Goal: Transaction & Acquisition: Purchase product/service

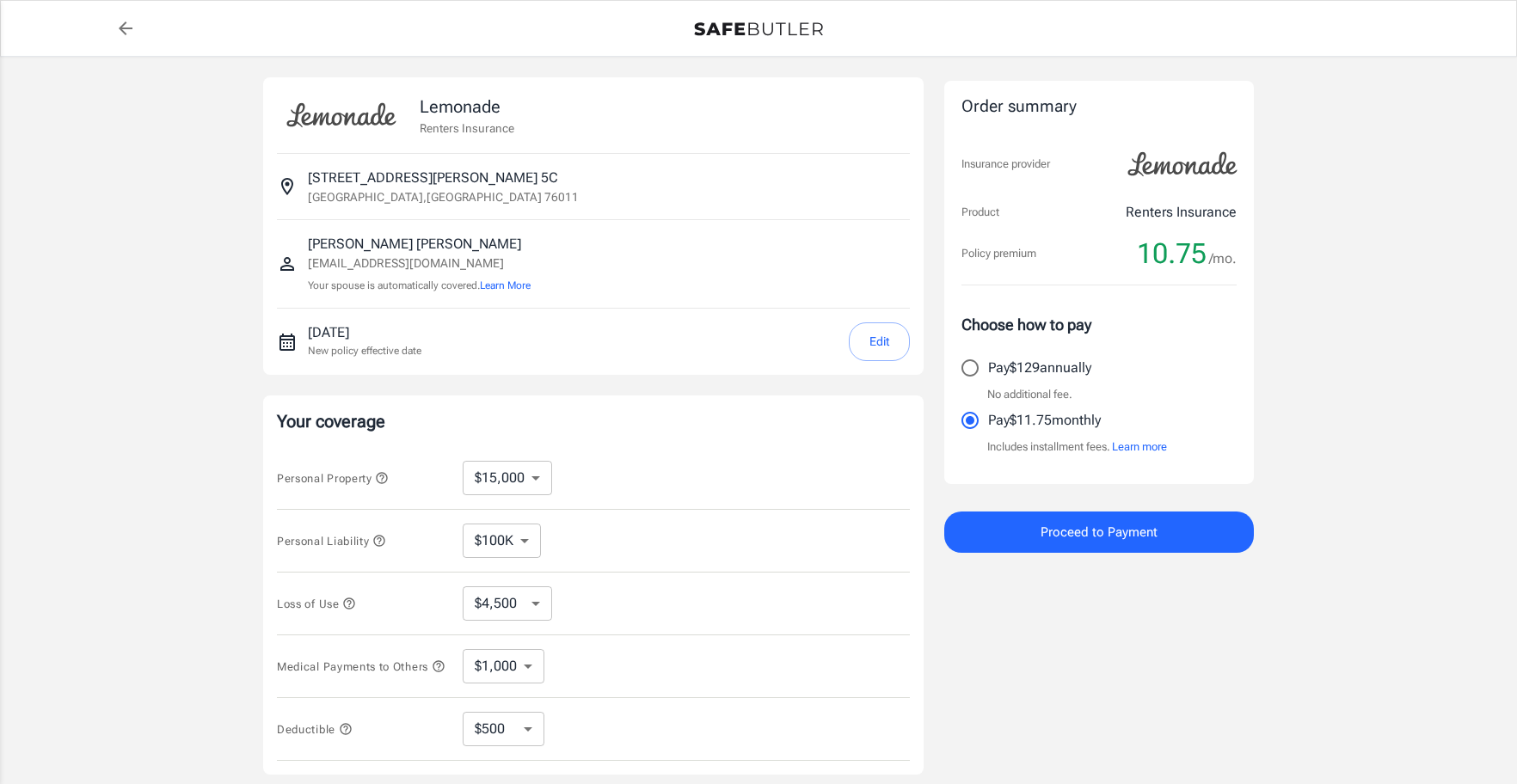
select select "15000"
select select "500"
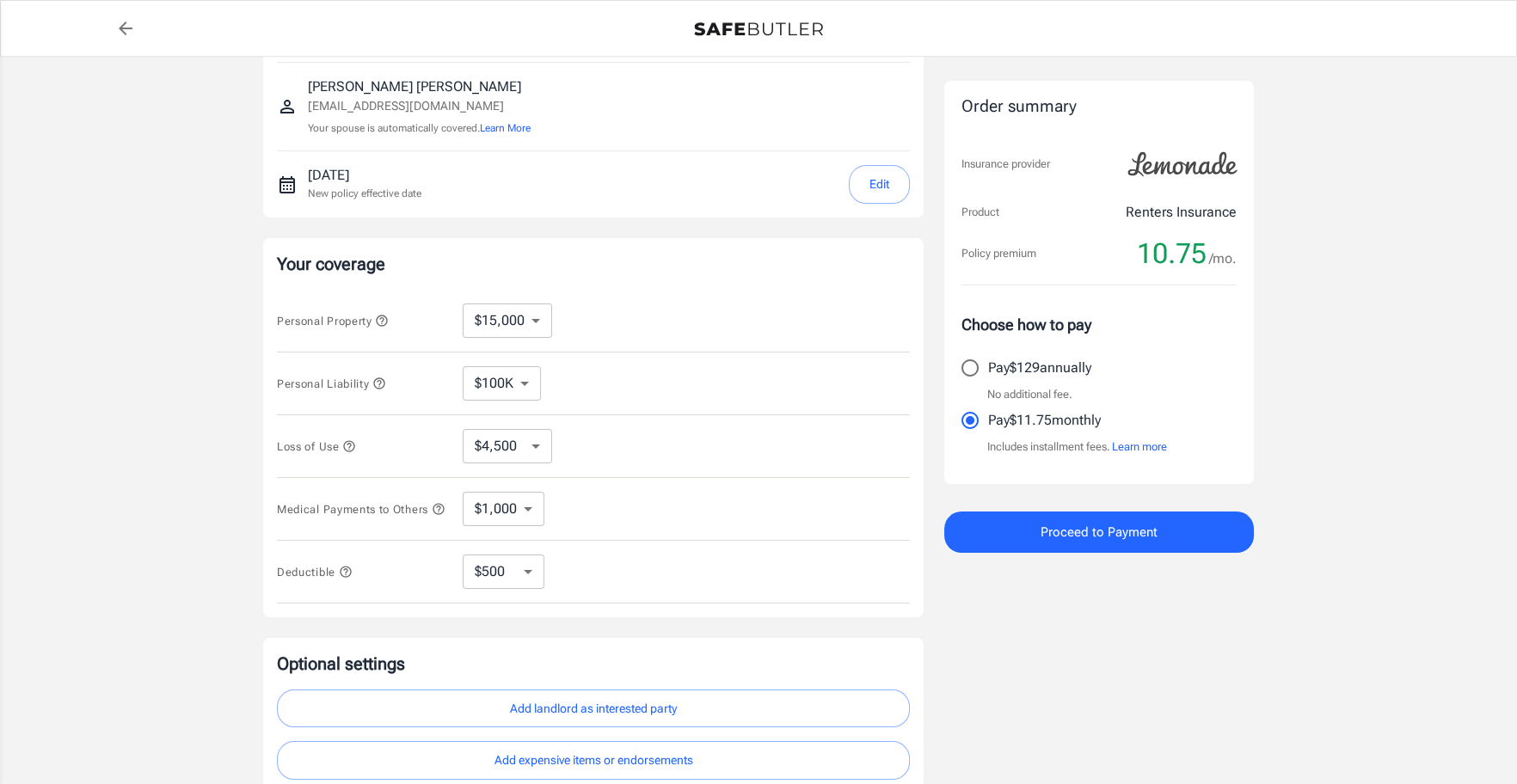
scroll to position [312, 0]
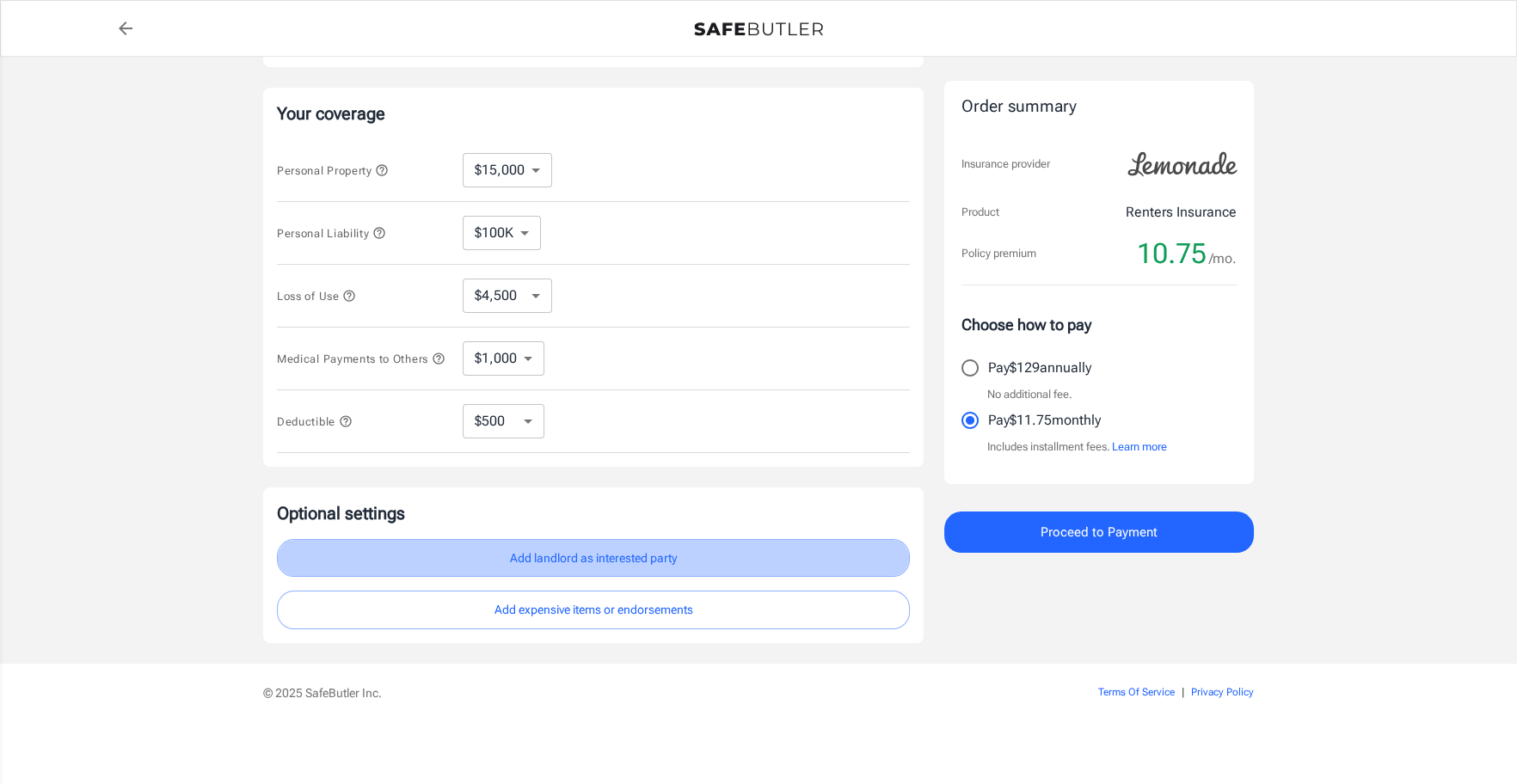
click at [680, 572] on button "Add landlord as interested party" at bounding box center [593, 558] width 633 height 39
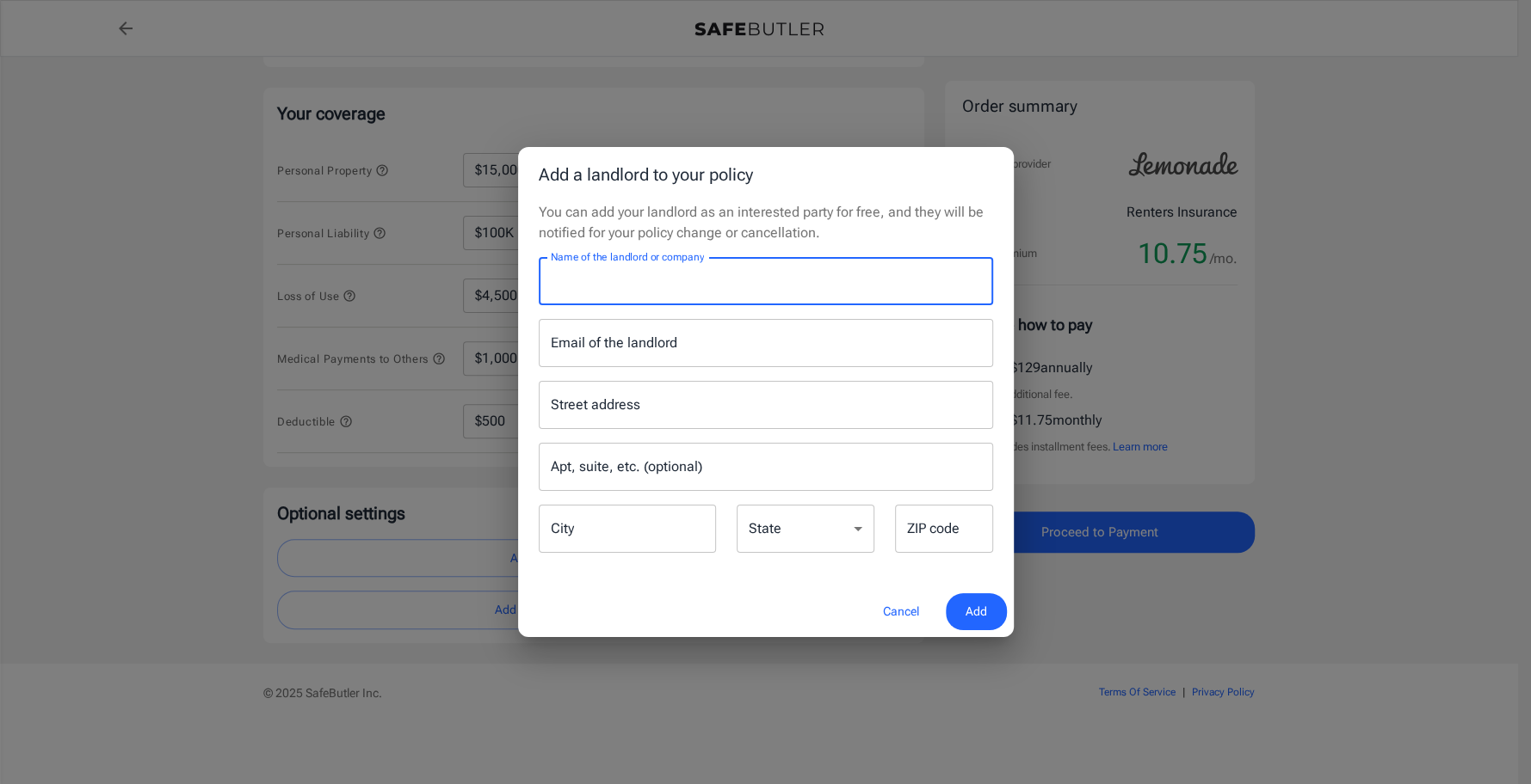
click at [604, 285] on input "Name of the landlord or company" at bounding box center [765, 281] width 455 height 48
type input "M"
type input "a"
click at [580, 340] on div "Email of the landlord Email of the landlord" at bounding box center [765, 343] width 455 height 48
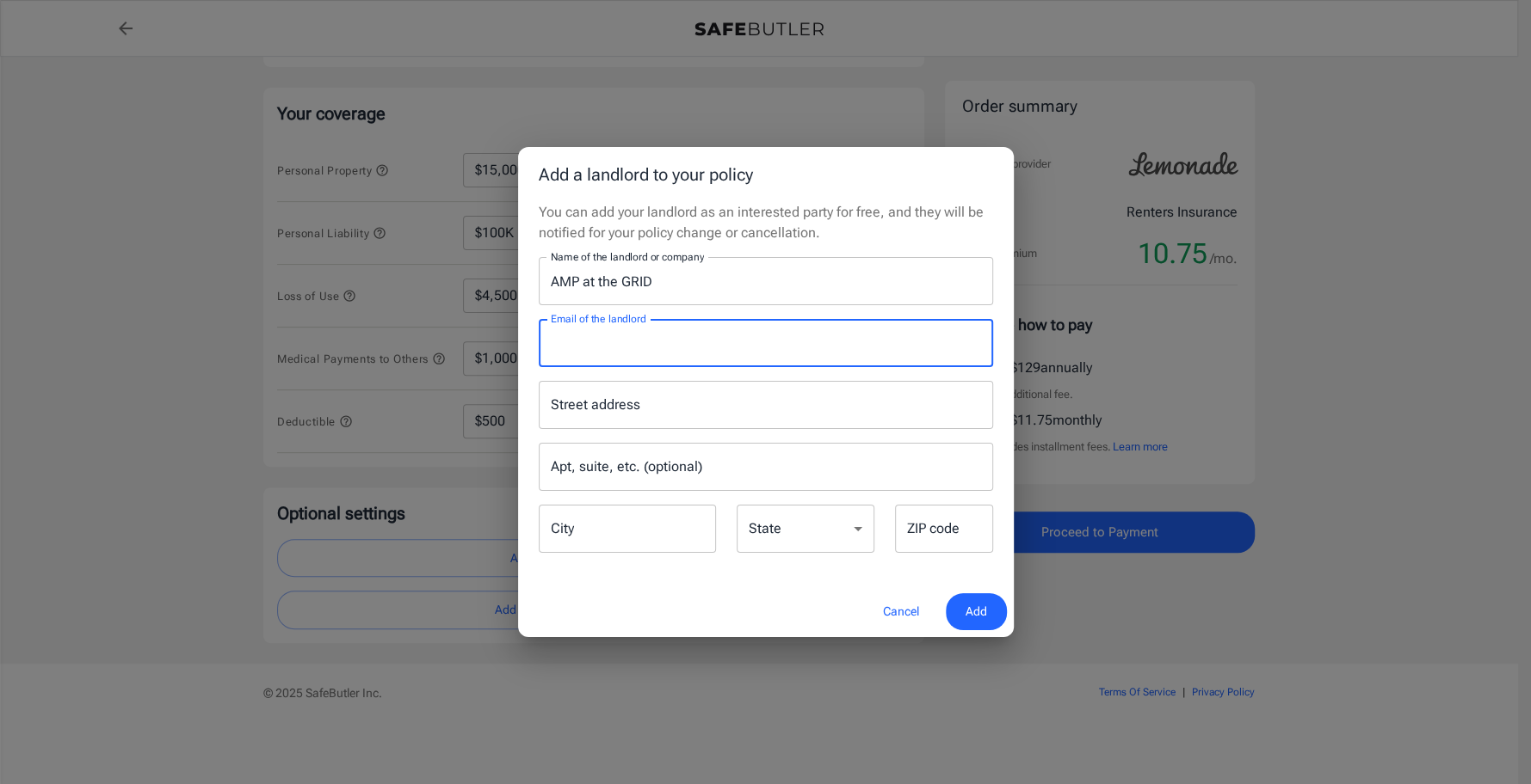
drag, startPoint x: 586, startPoint y: 410, endPoint x: 638, endPoint y: 398, distance: 53.4
click at [587, 409] on div "Street address Street address" at bounding box center [765, 404] width 455 height 48
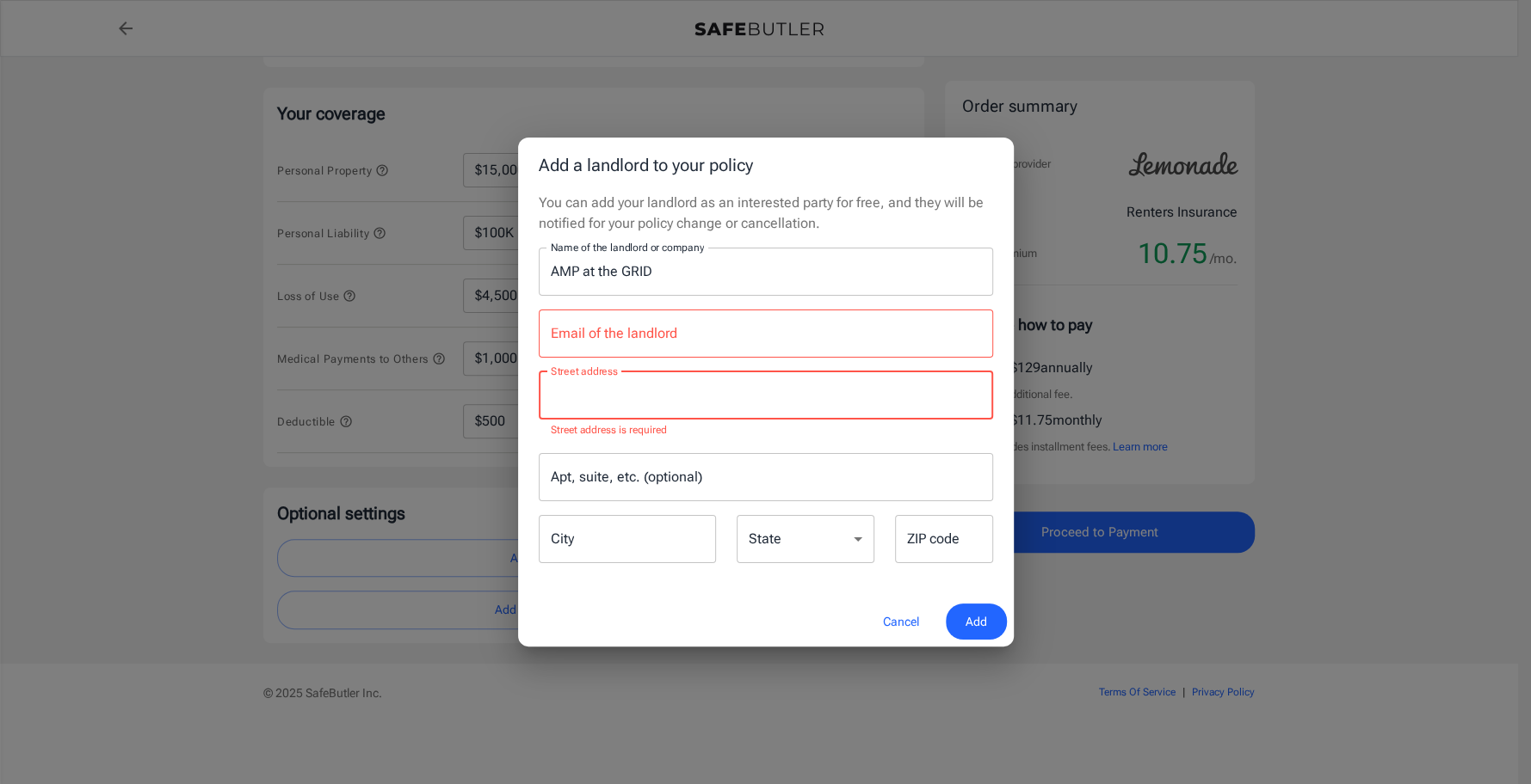
click at [584, 271] on input "AMP at the GRID" at bounding box center [765, 272] width 455 height 48
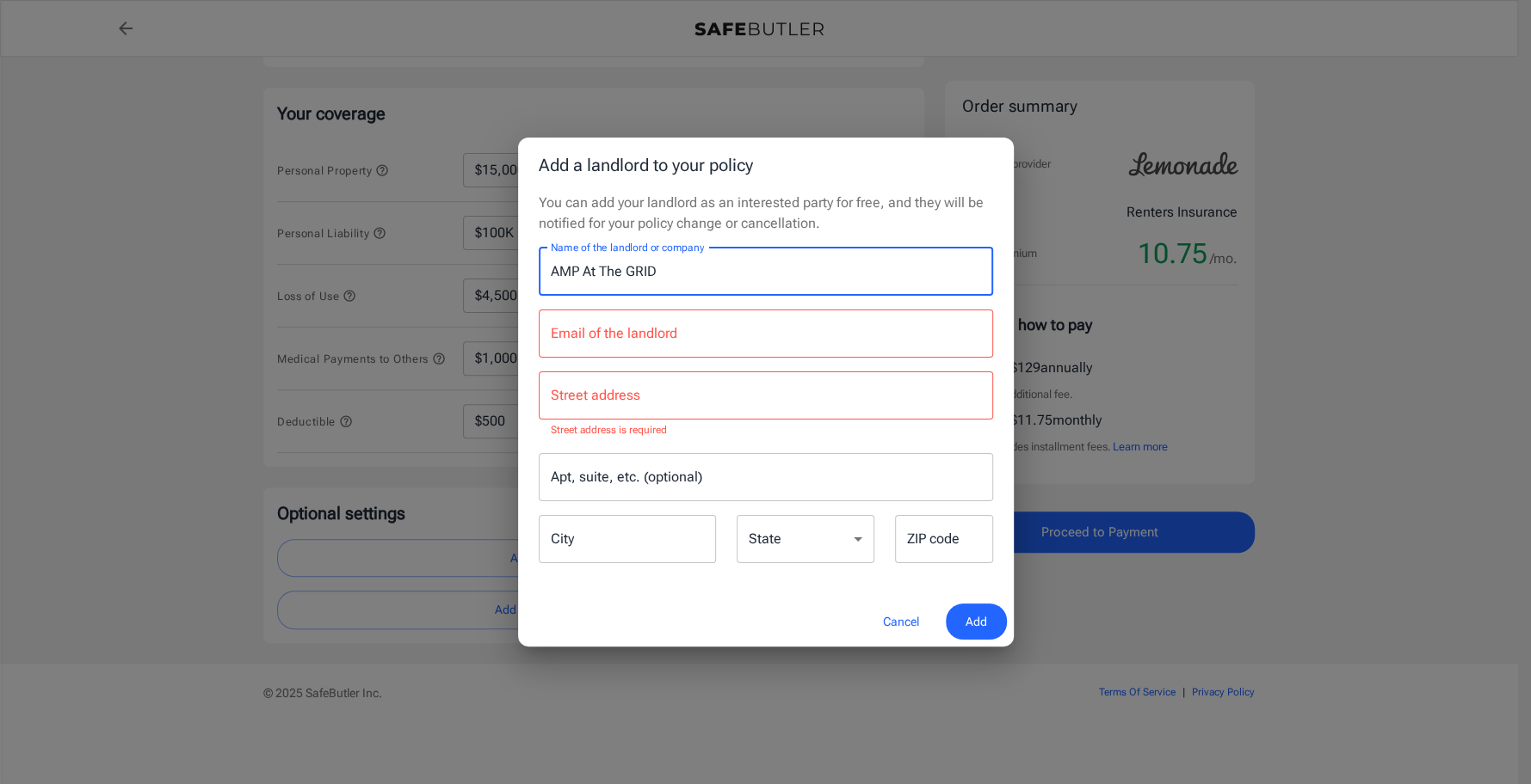
type input "AMP At The GRID"
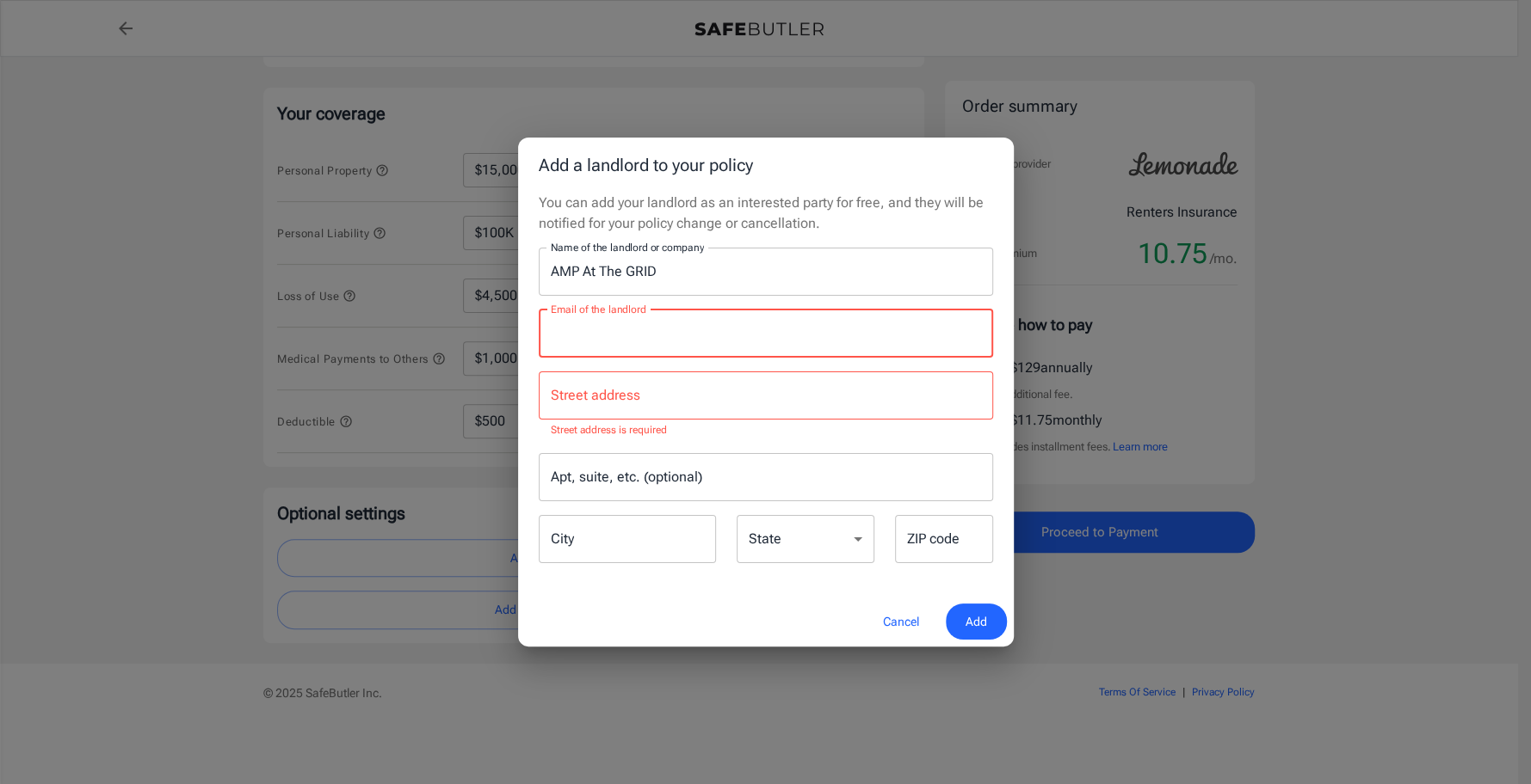
click at [593, 327] on div "Email of the landlord Email of the landlord" at bounding box center [765, 333] width 455 height 48
drag, startPoint x: 598, startPoint y: 401, endPoint x: 668, endPoint y: 397, distance: 70.1
click at [598, 401] on input "Street address" at bounding box center [765, 395] width 439 height 33
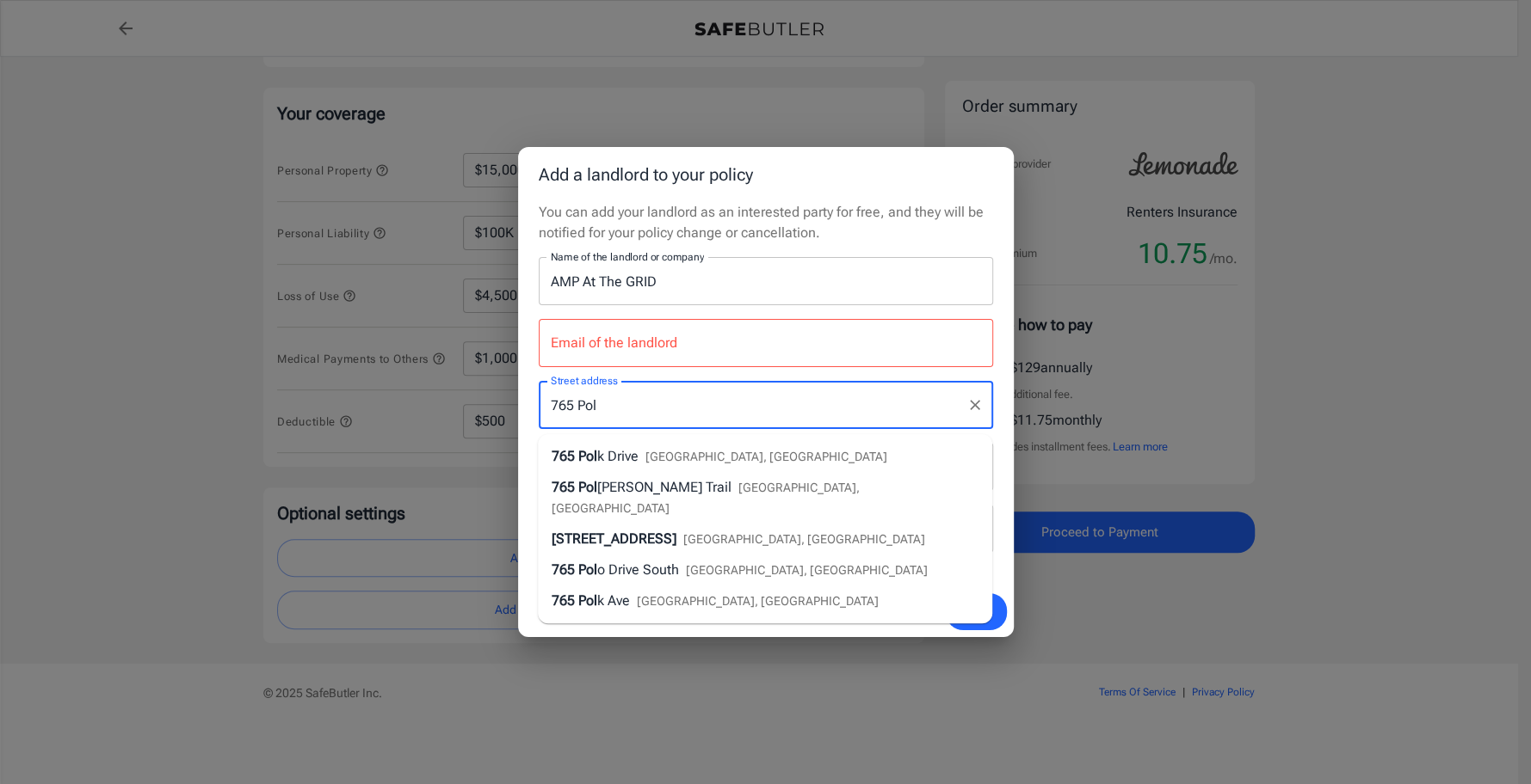
click at [661, 450] on span "Arlington, TX" at bounding box center [766, 457] width 242 height 14
type input "[STREET_ADDRESS]"
type input "[GEOGRAPHIC_DATA]"
select select "[GEOGRAPHIC_DATA]"
type input "76011"
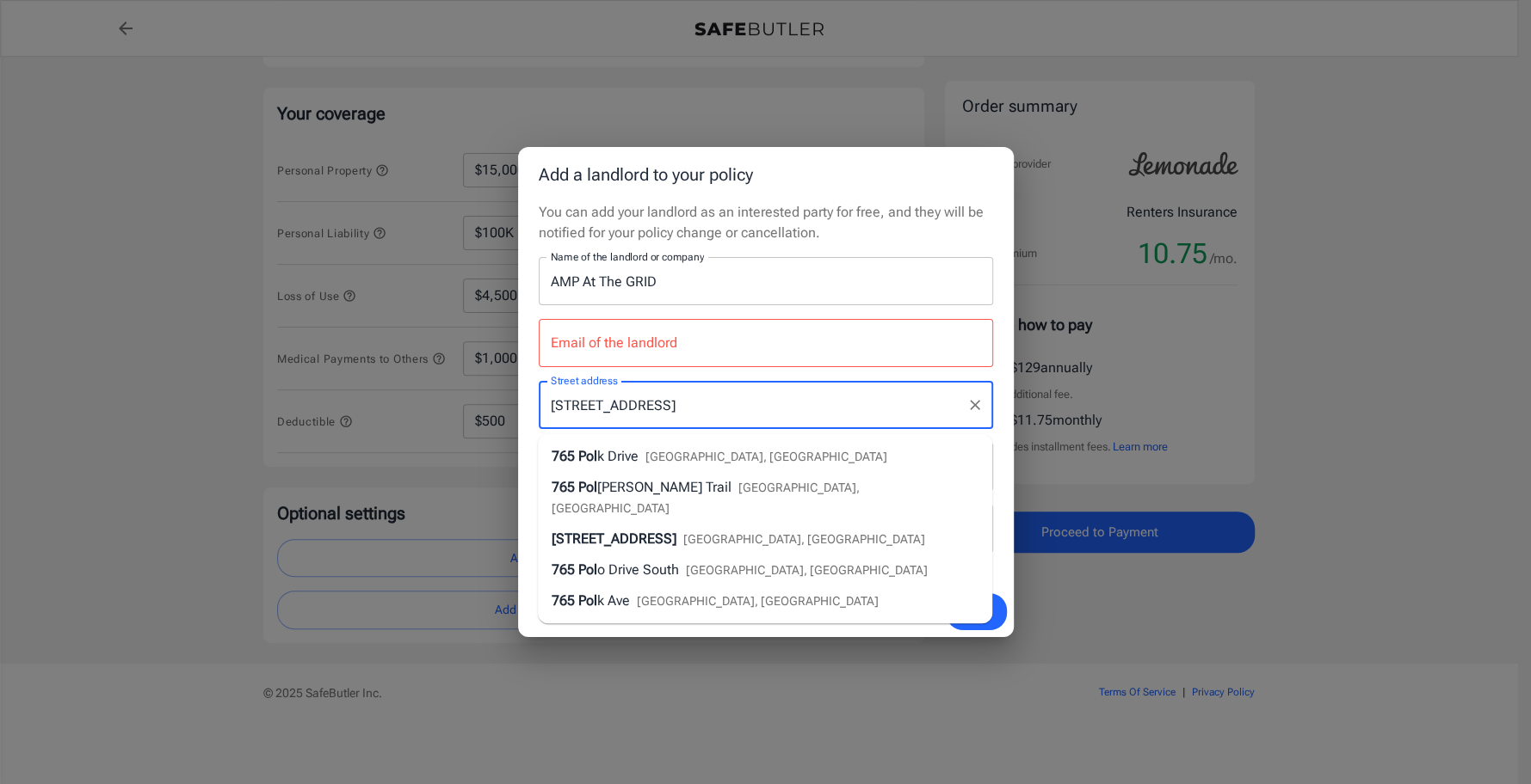
type input "[STREET_ADDRESS]"
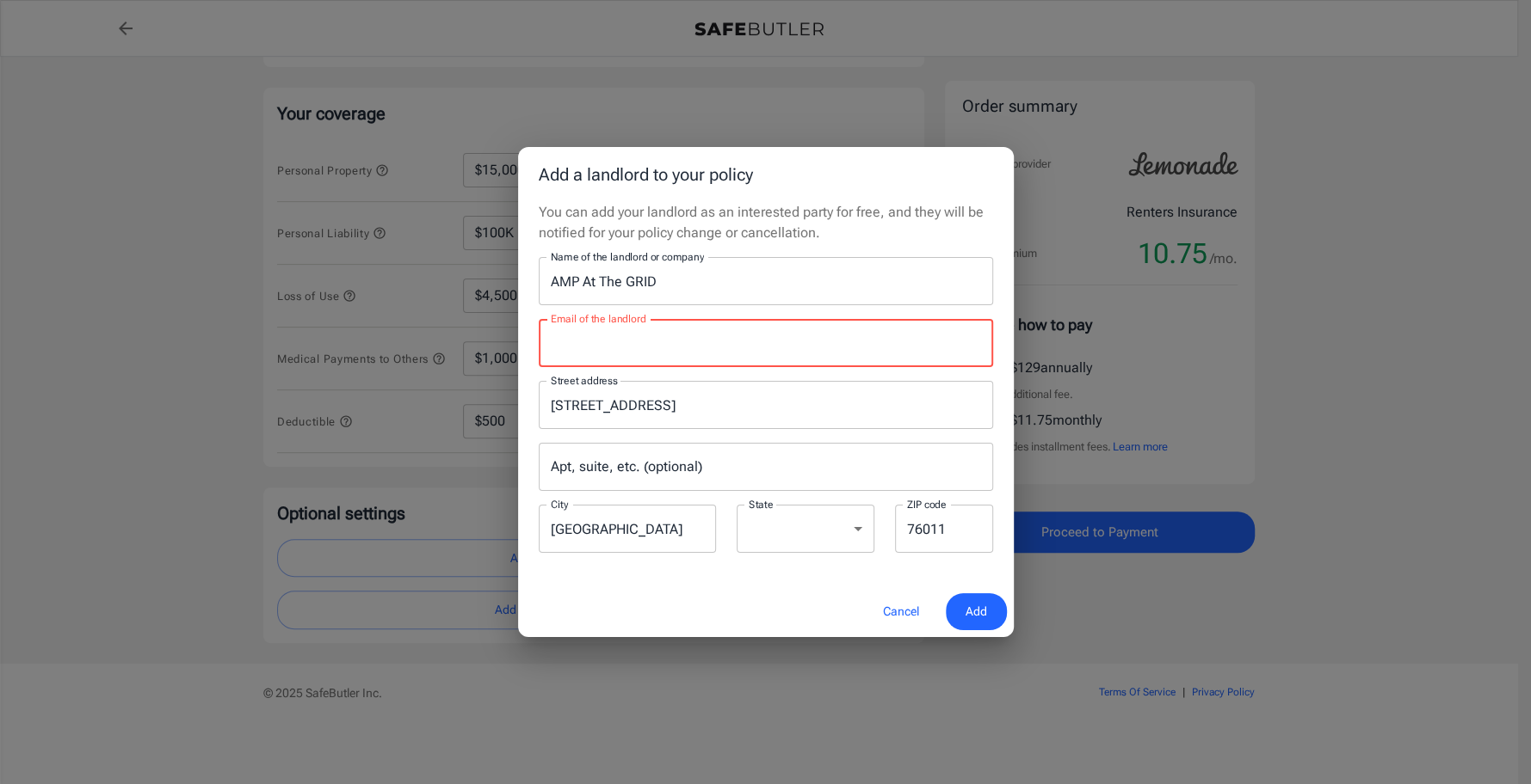
click at [624, 334] on div "Email of the landlord Email of the landlord" at bounding box center [765, 343] width 455 height 48
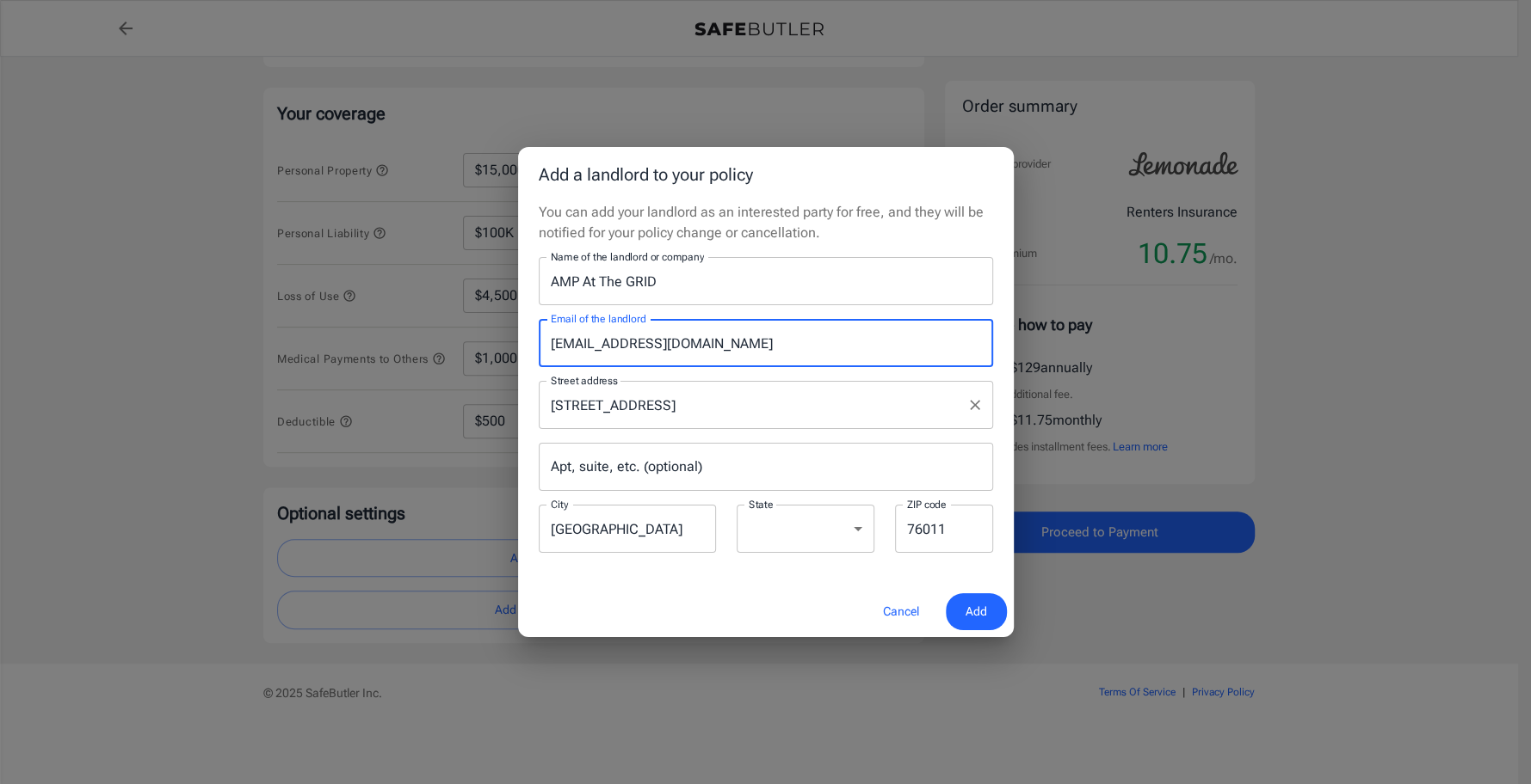
click at [726, 382] on div "765 Polk Drive Street address" at bounding box center [765, 404] width 455 height 48
type input "[EMAIL_ADDRESS][DOMAIN_NAME]"
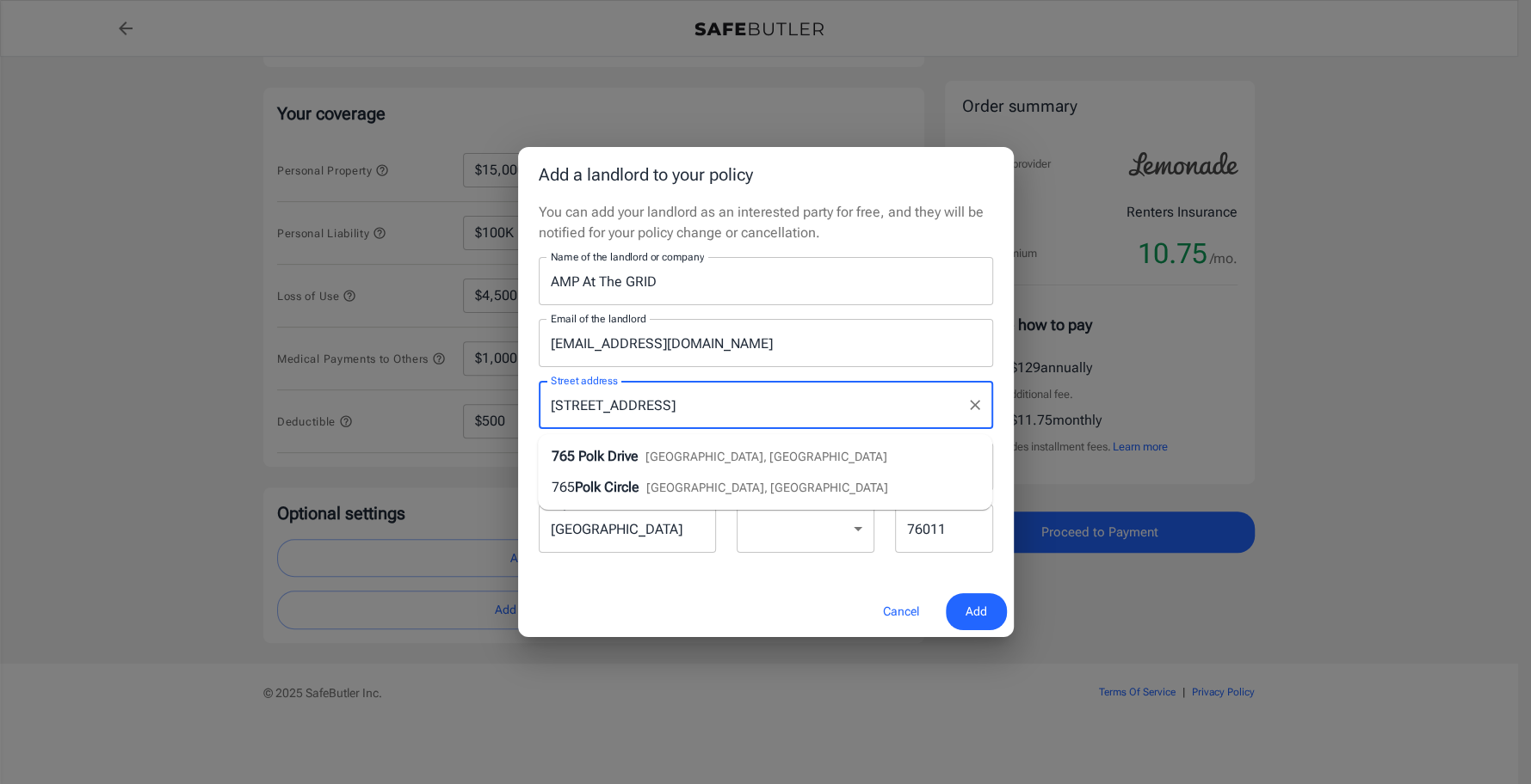
click at [975, 618] on span "Add" at bounding box center [976, 612] width 21 height 21
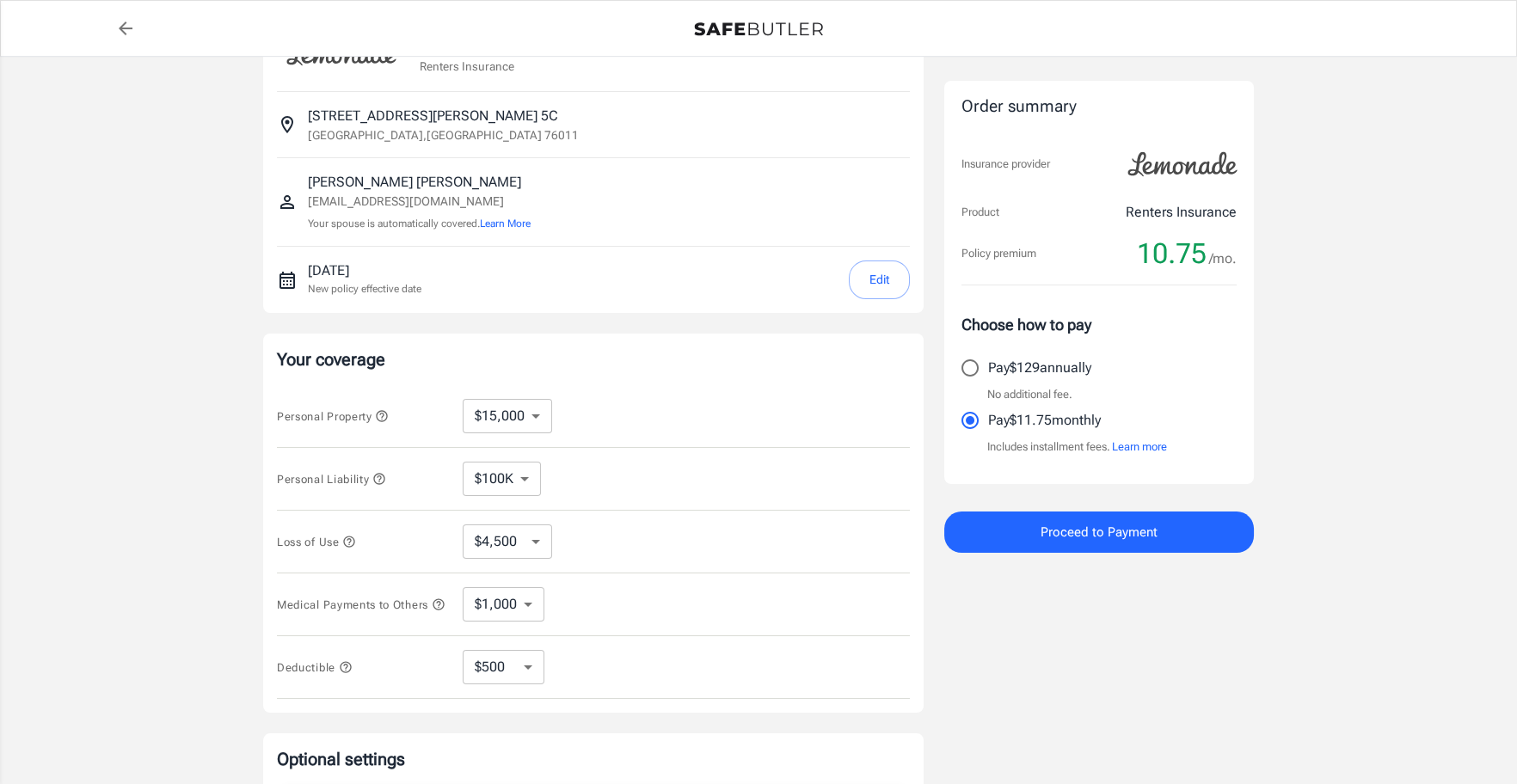
scroll to position [0, 0]
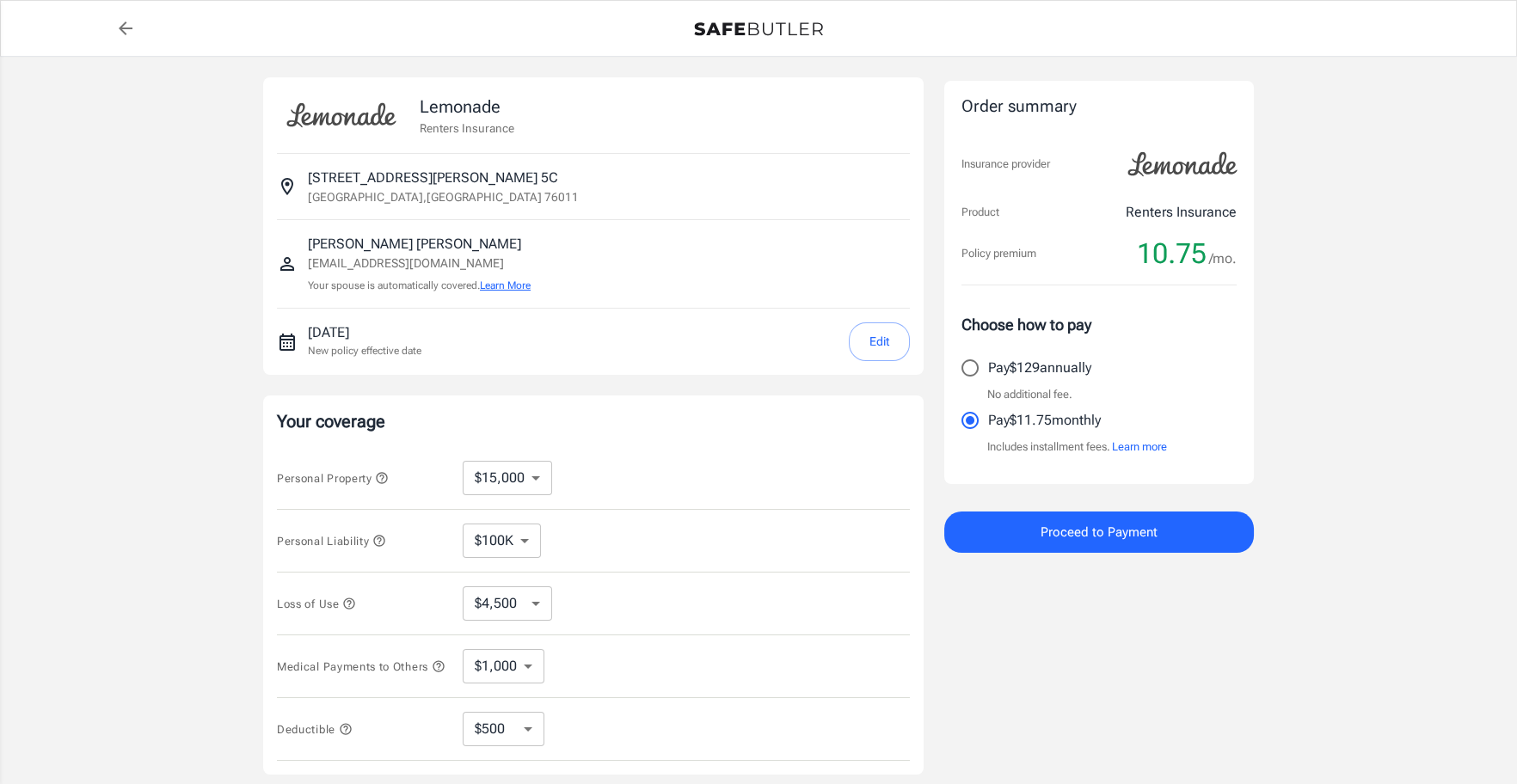
click at [515, 279] on button "Learn More" at bounding box center [505, 286] width 51 height 16
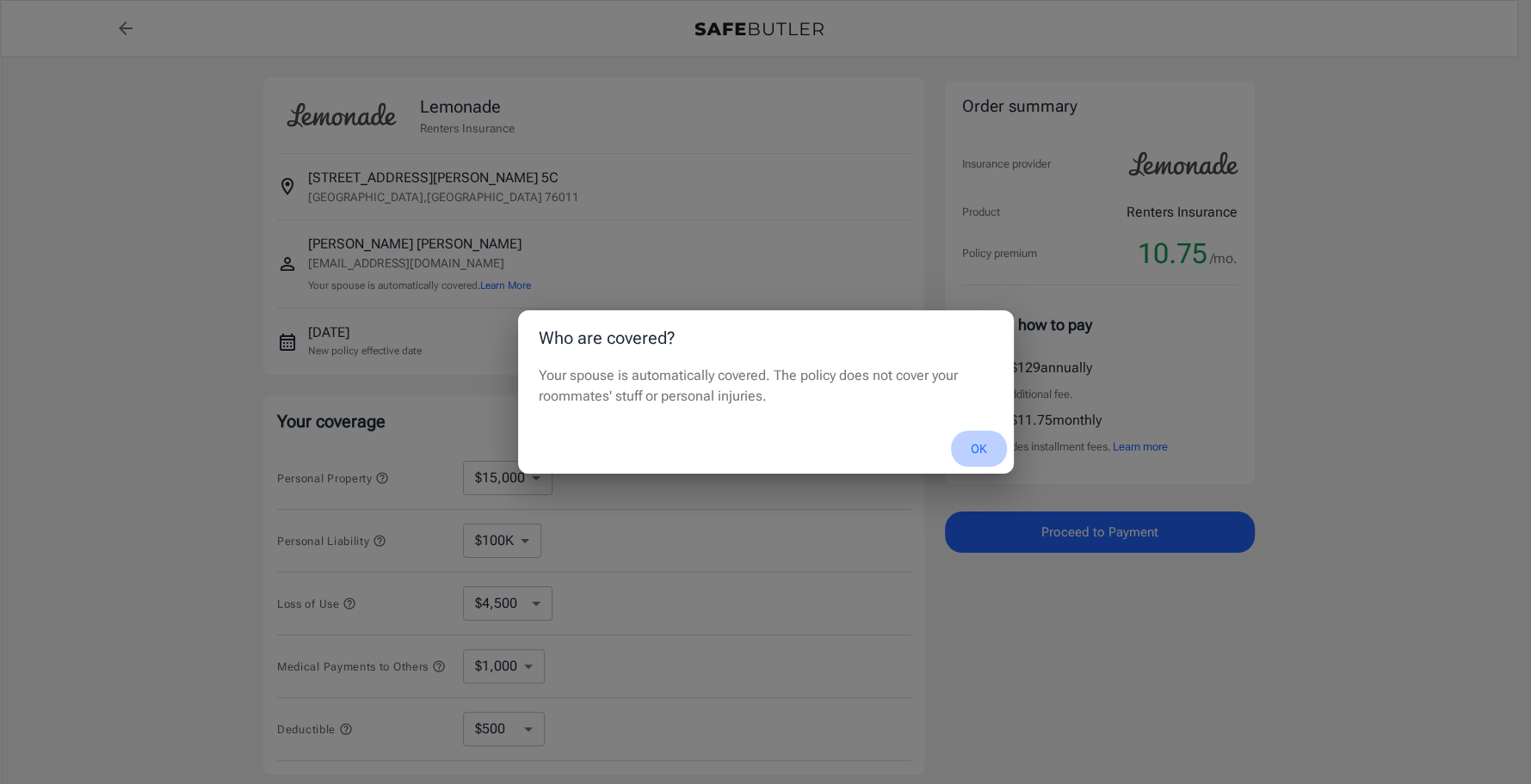
click at [978, 452] on button "OK" at bounding box center [979, 449] width 56 height 37
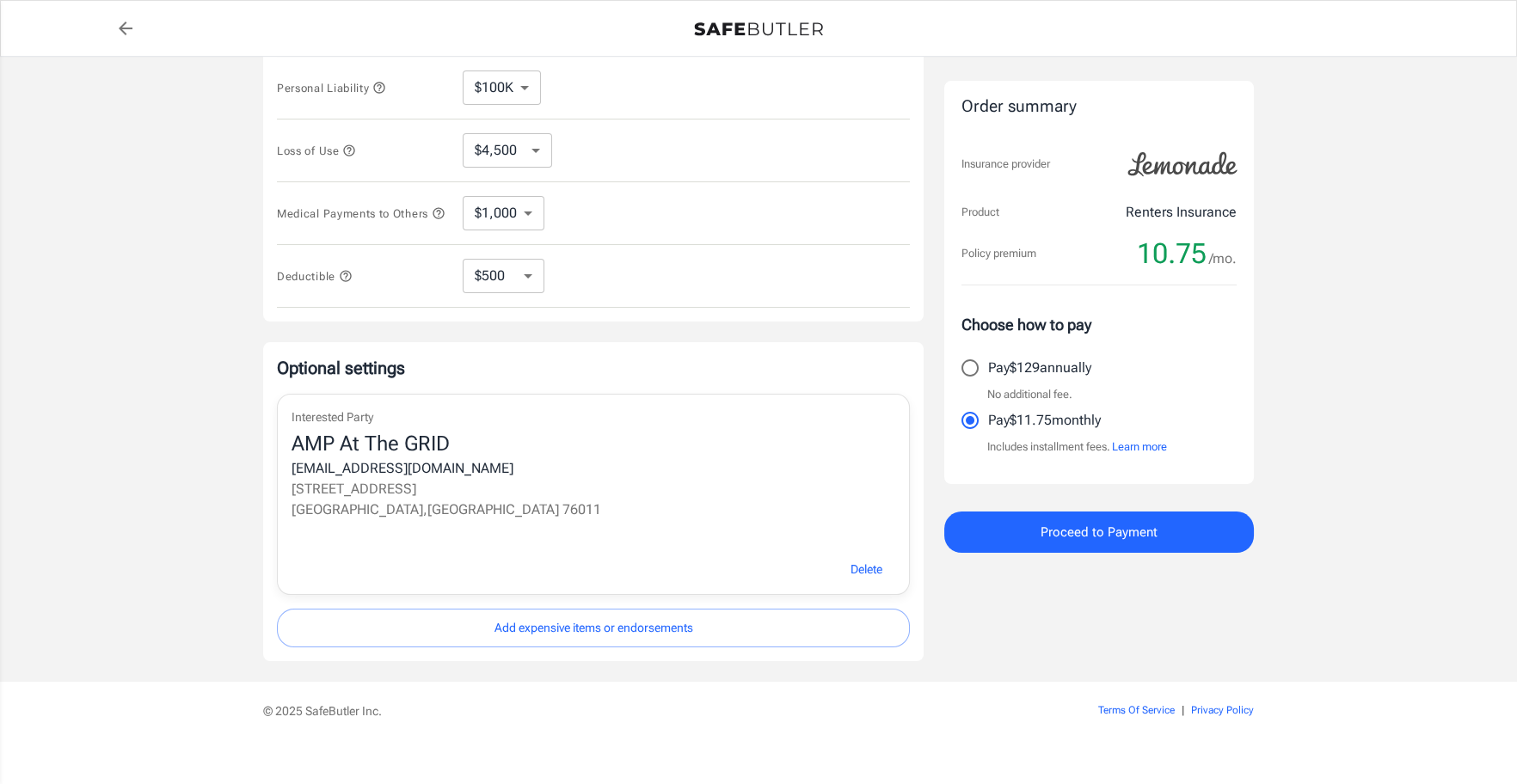
scroll to position [475, 0]
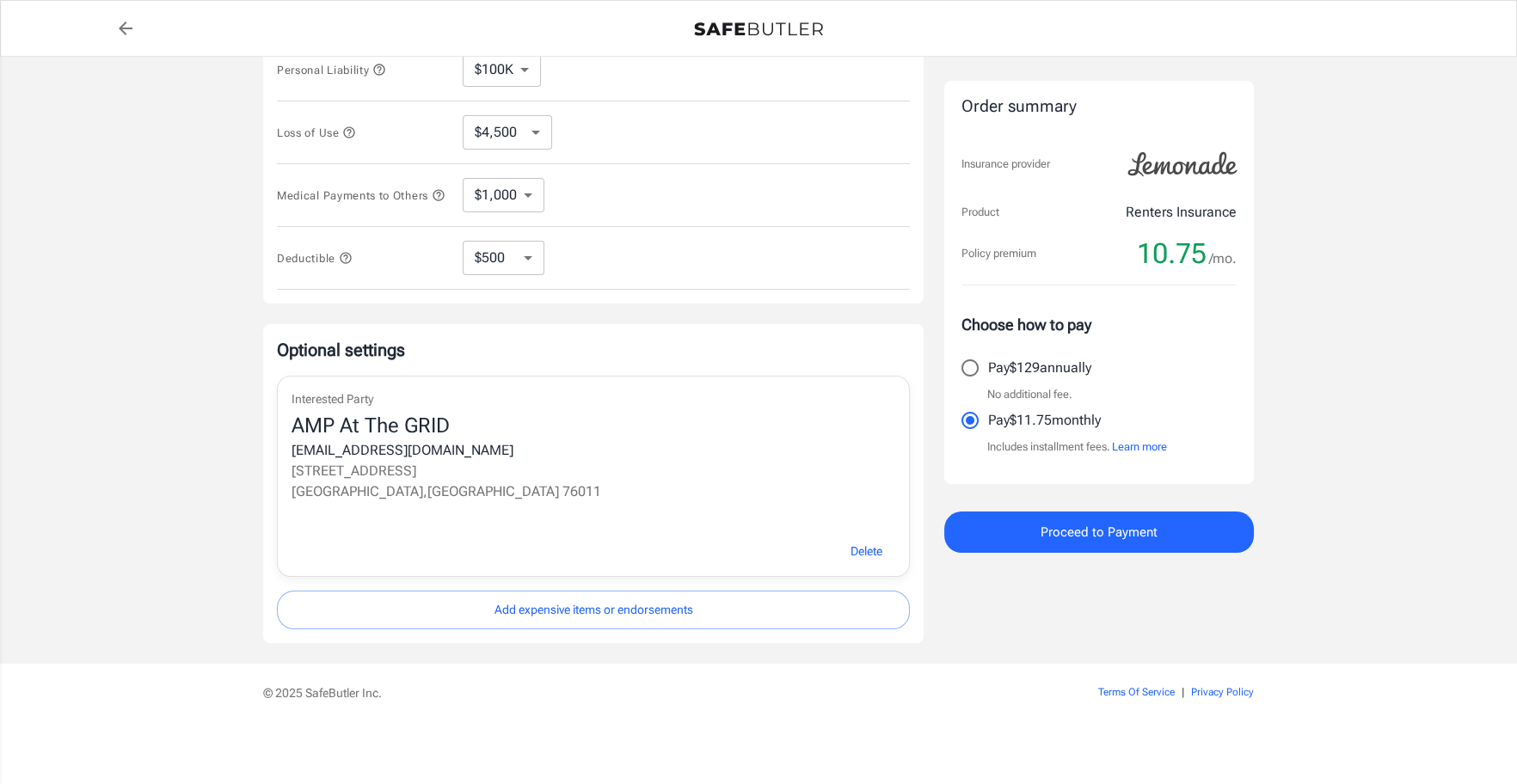
click at [1052, 534] on span "Proceed to Payment" at bounding box center [1099, 532] width 117 height 22
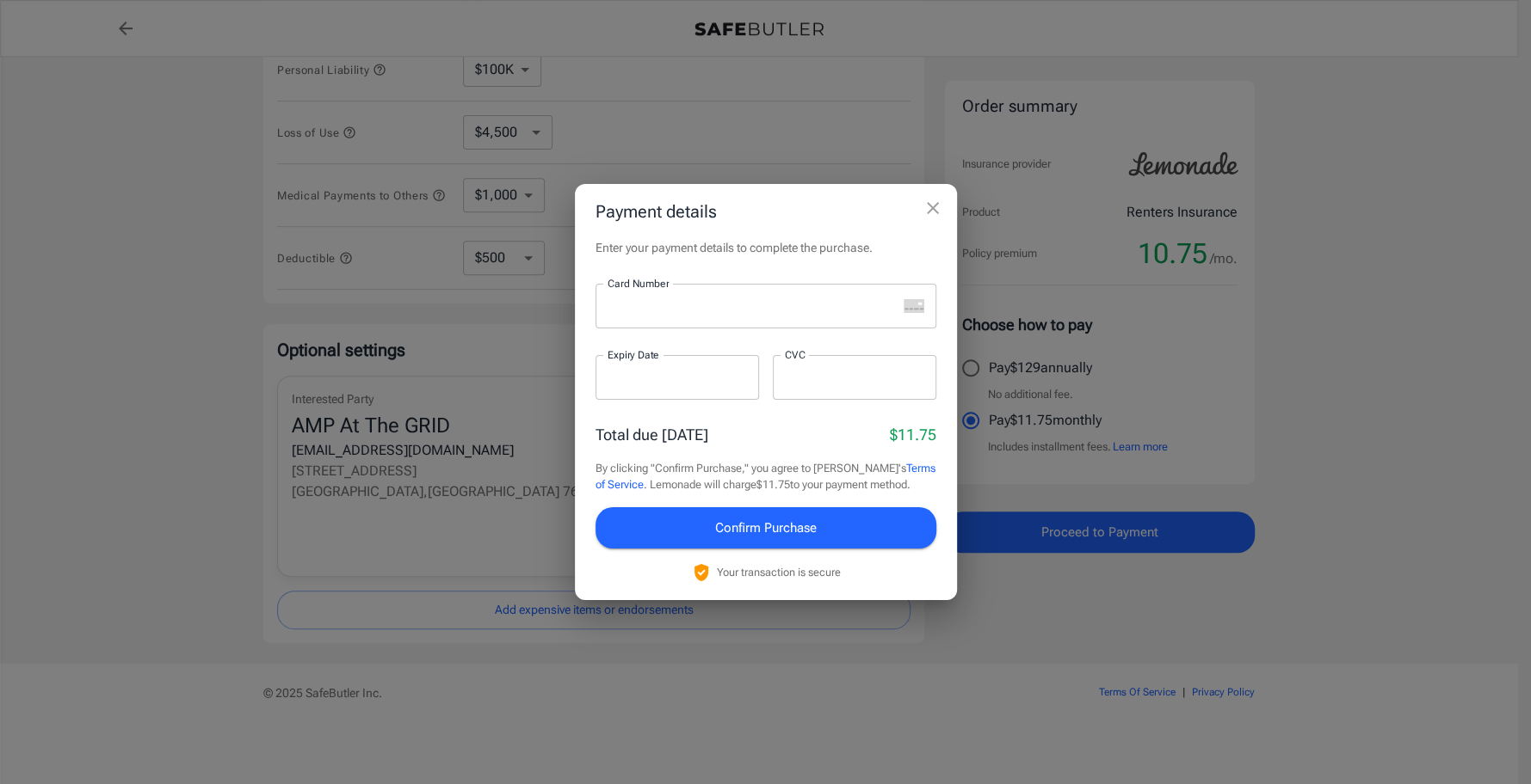
click at [930, 199] on icon "close" at bounding box center [932, 207] width 20 height 20
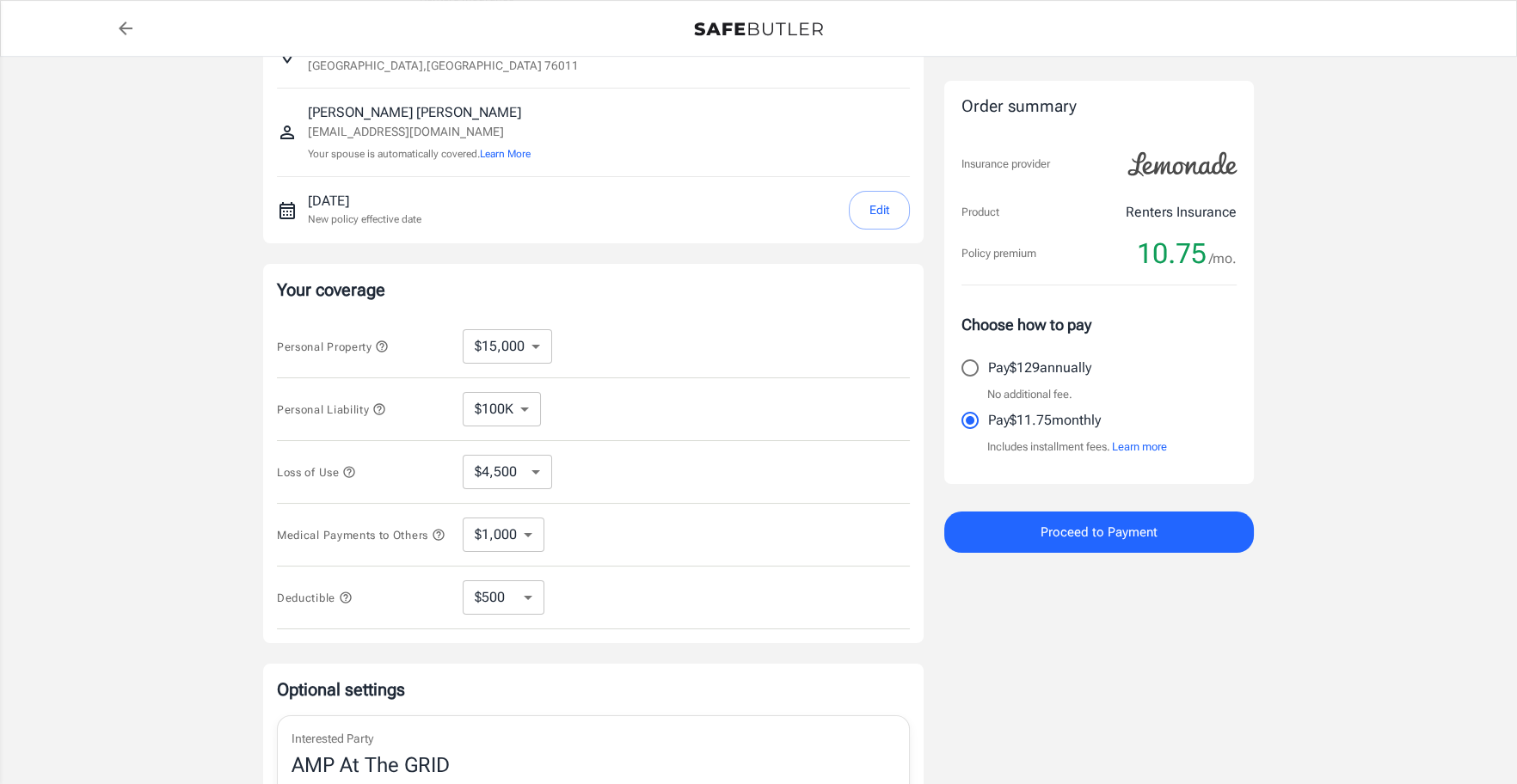
scroll to position [0, 0]
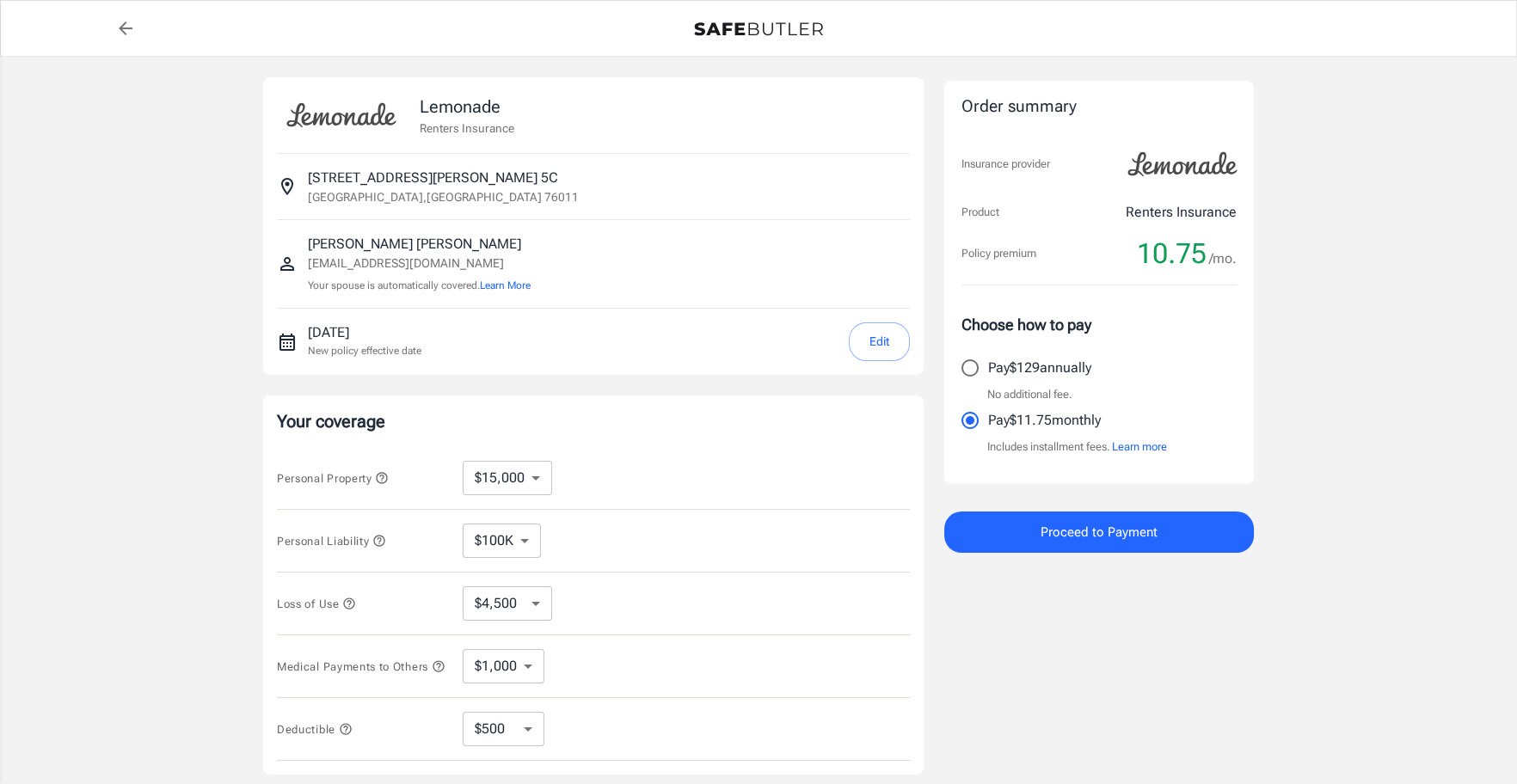
click at [127, 29] on icon "back to quotes" at bounding box center [125, 28] width 20 height 20
select select "15000"
select select "500"
click at [355, 249] on p "[PERSON_NAME]" at bounding box center [418, 243] width 222 height 20
click at [278, 265] on icon "Insured person" at bounding box center [287, 264] width 20 height 20
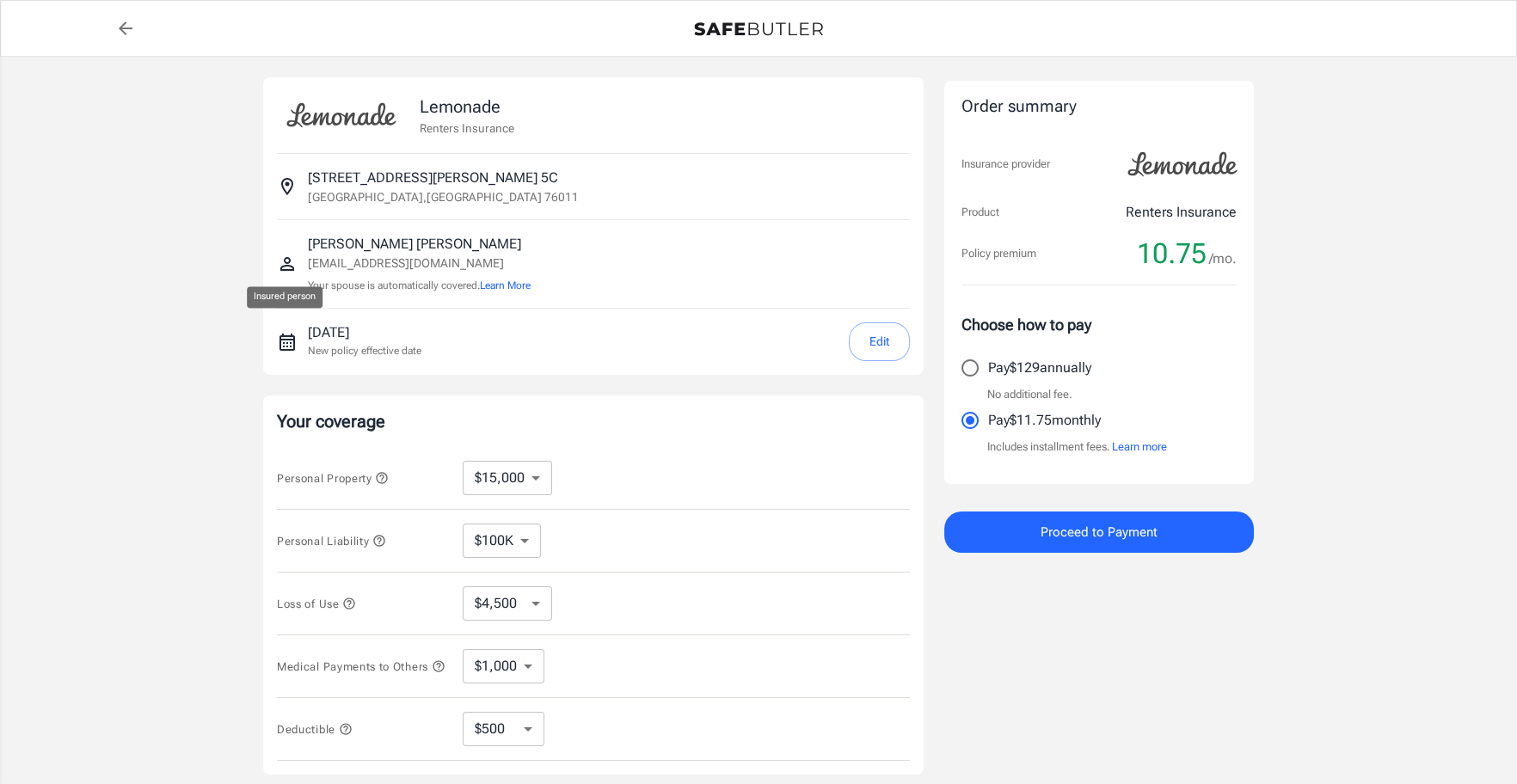
click at [284, 265] on icon "Insured person" at bounding box center [287, 265] width 14 height 14
click at [129, 24] on icon "back to quotes" at bounding box center [125, 28] width 20 height 20
select select "15000"
select select "500"
click at [396, 198] on p "[GEOGRAPHIC_DATA]" at bounding box center [443, 197] width 271 height 18
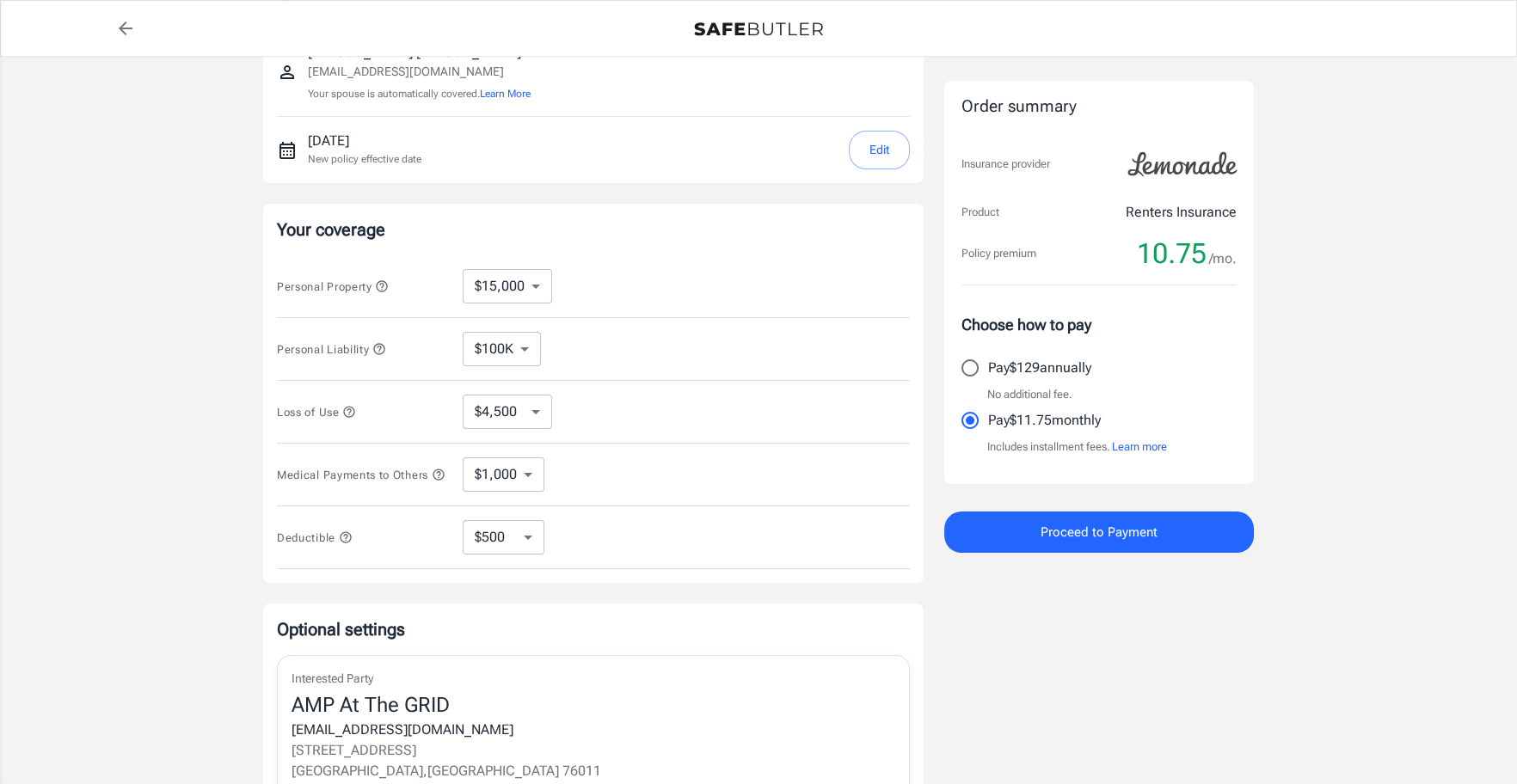
scroll to position [475, 0]
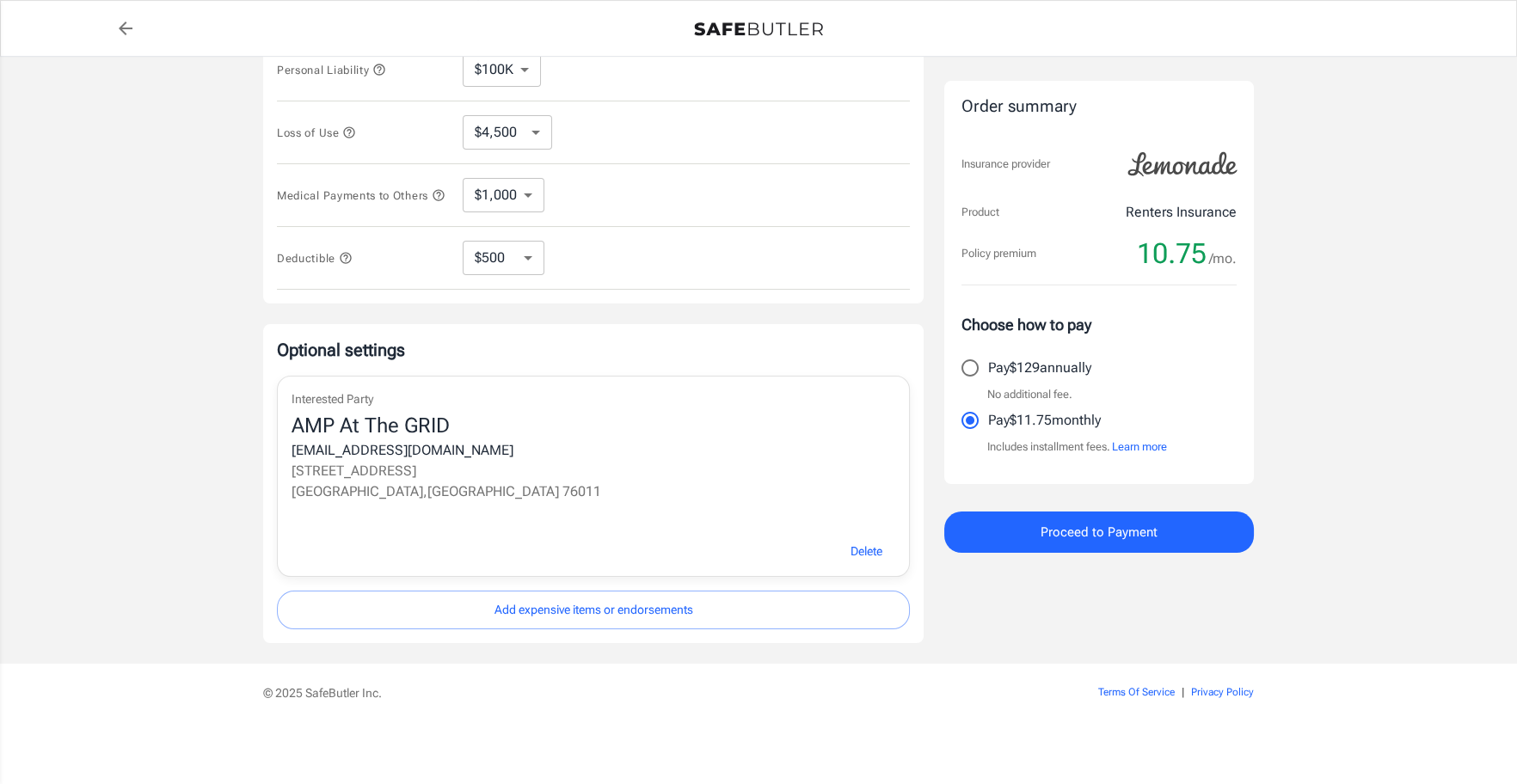
click at [622, 606] on button "Add expensive items or endorsements" at bounding box center [593, 610] width 633 height 39
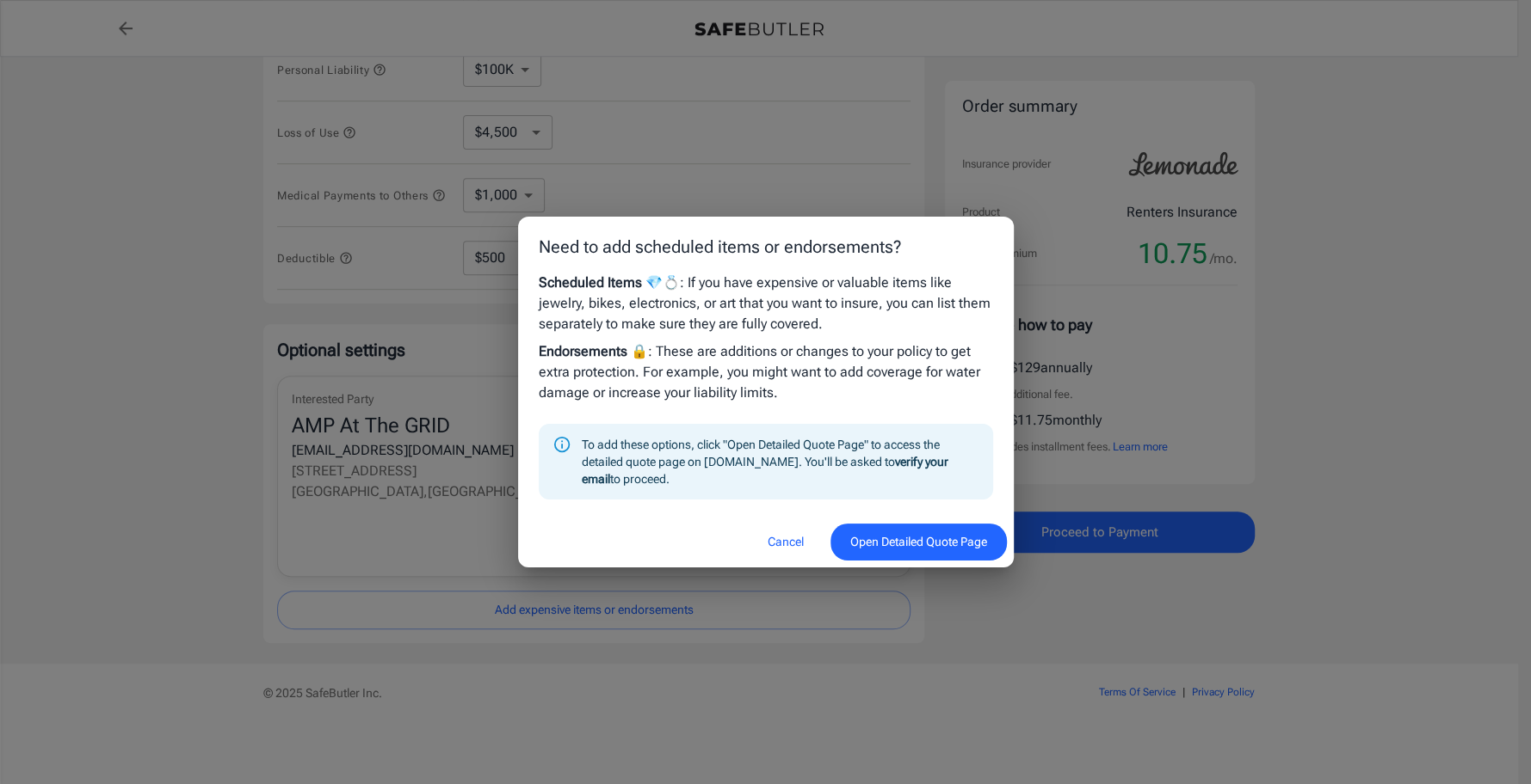
click at [776, 536] on button "Cancel" at bounding box center [785, 542] width 76 height 37
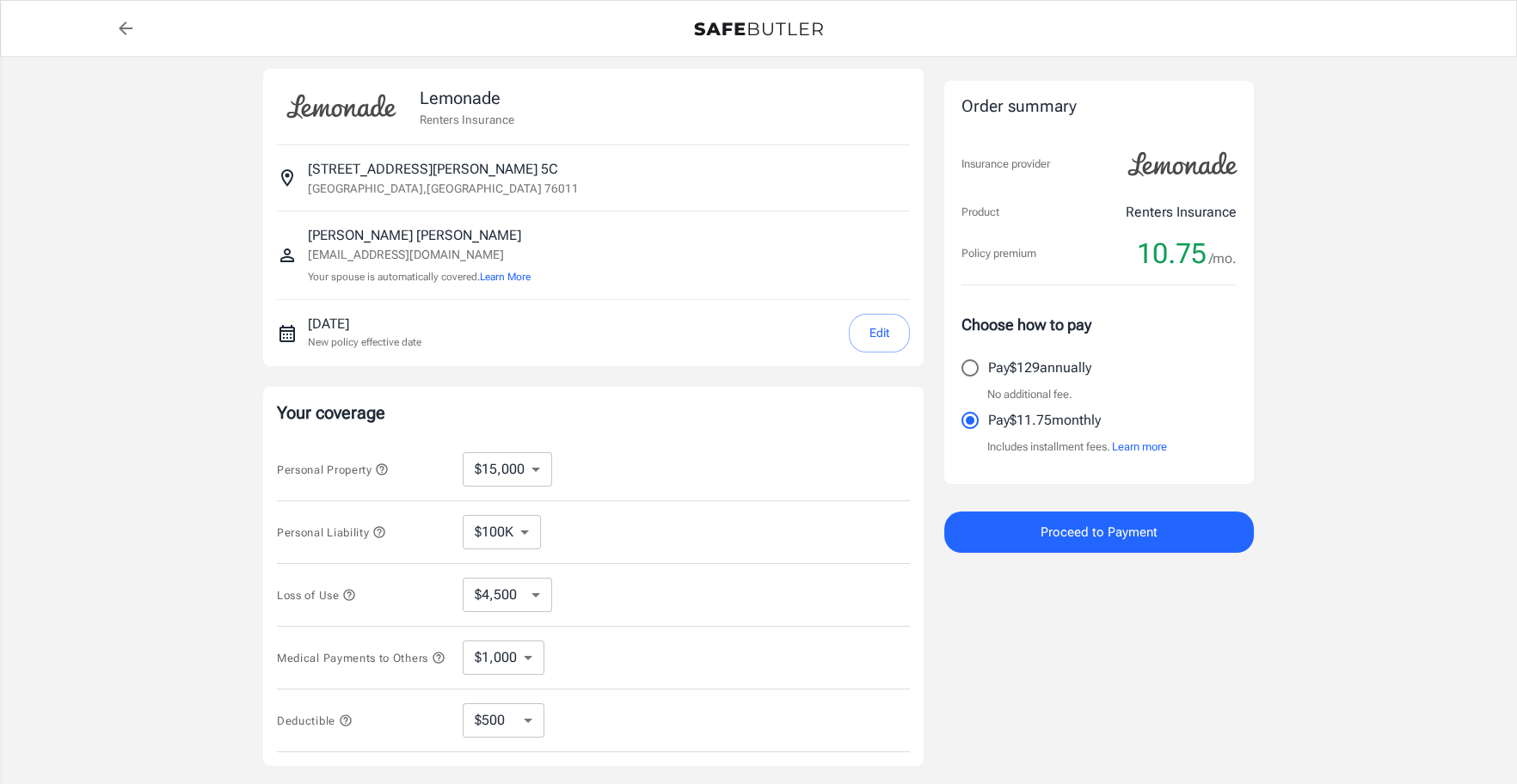
scroll to position [0, 0]
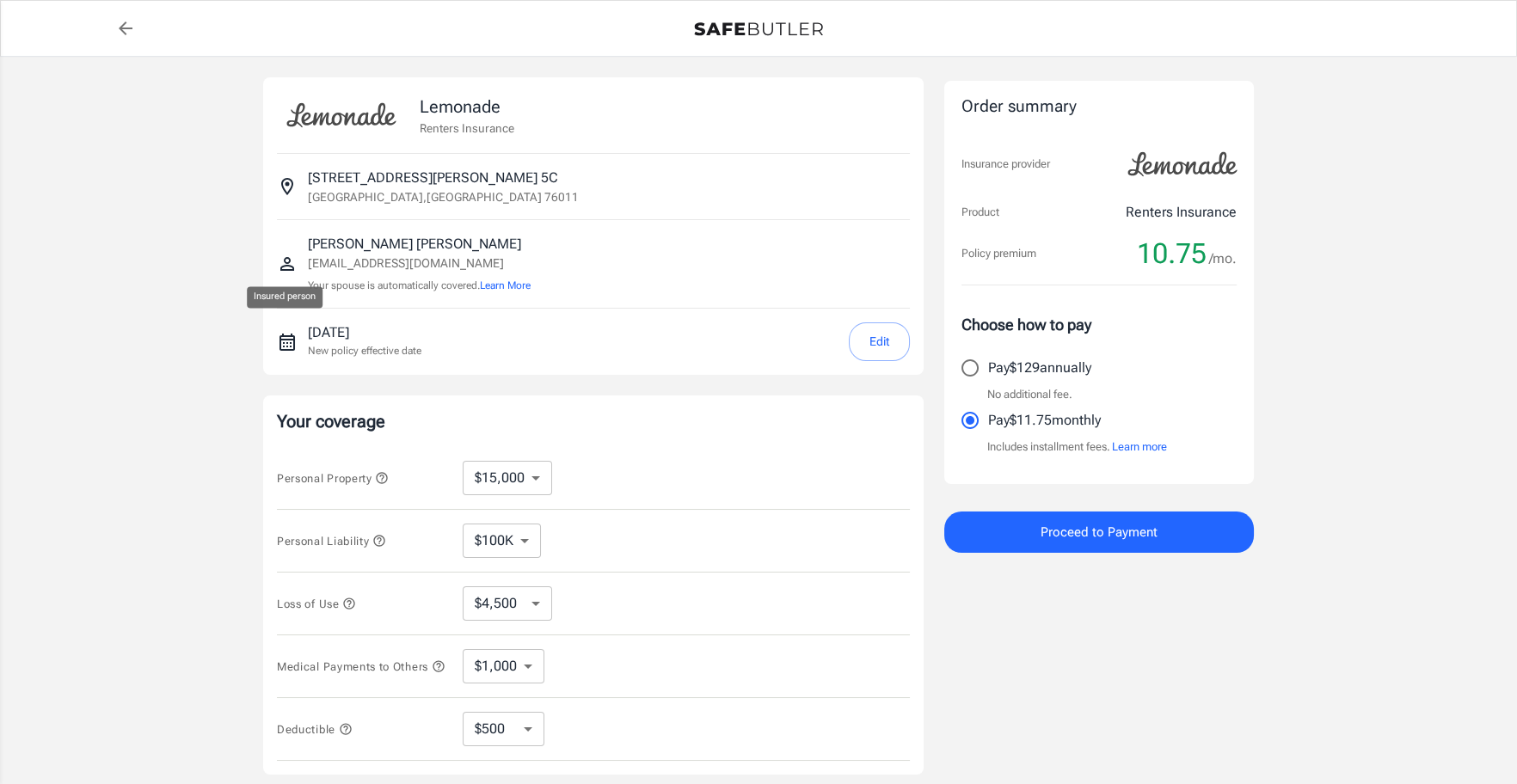
click at [288, 252] on div at bounding box center [292, 264] width 31 height 60
click at [352, 255] on p "[EMAIL_ADDRESS][DOMAIN_NAME]" at bounding box center [418, 264] width 222 height 18
click at [509, 291] on button "Learn More" at bounding box center [505, 286] width 51 height 16
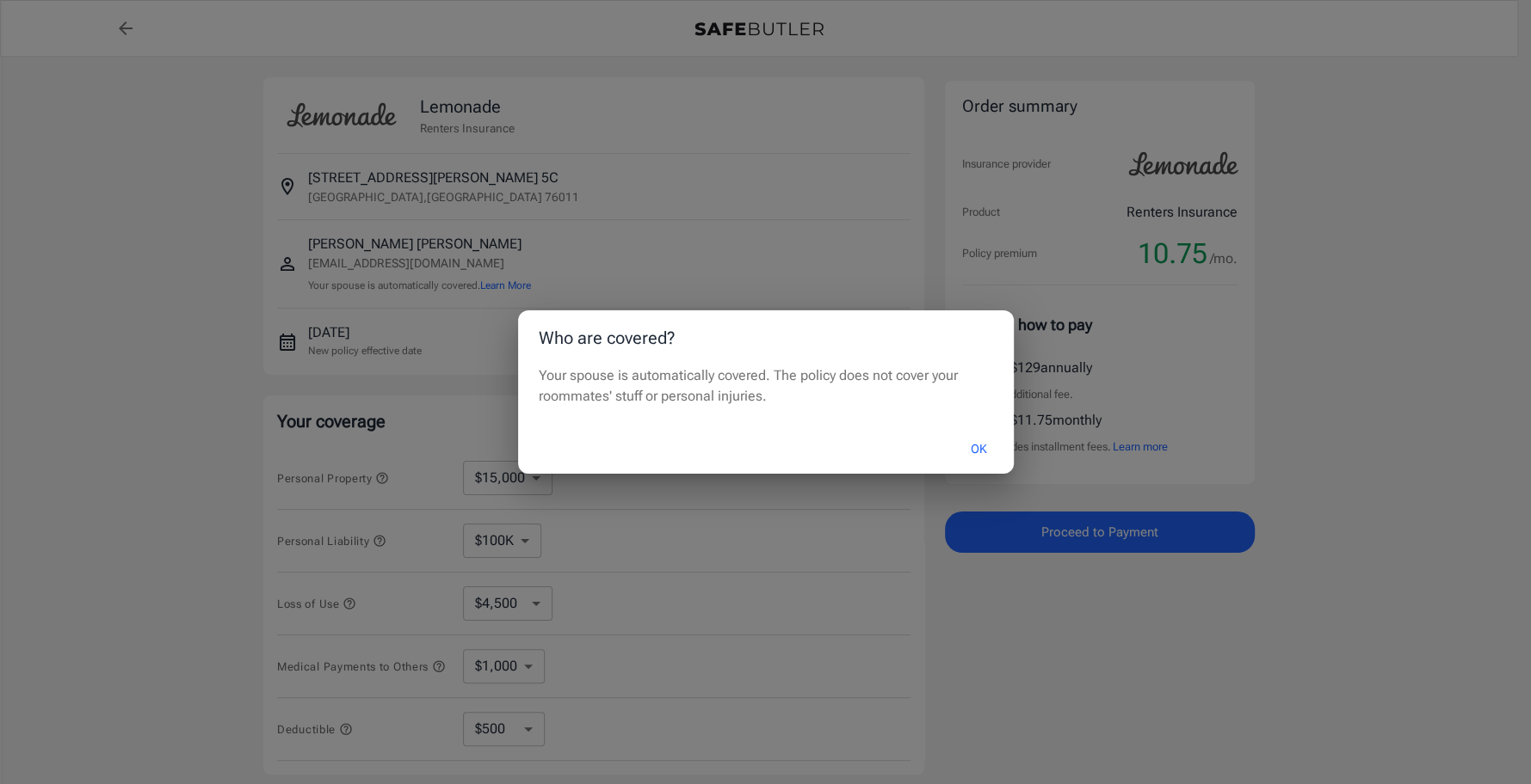
click at [979, 446] on button "OK" at bounding box center [979, 449] width 56 height 37
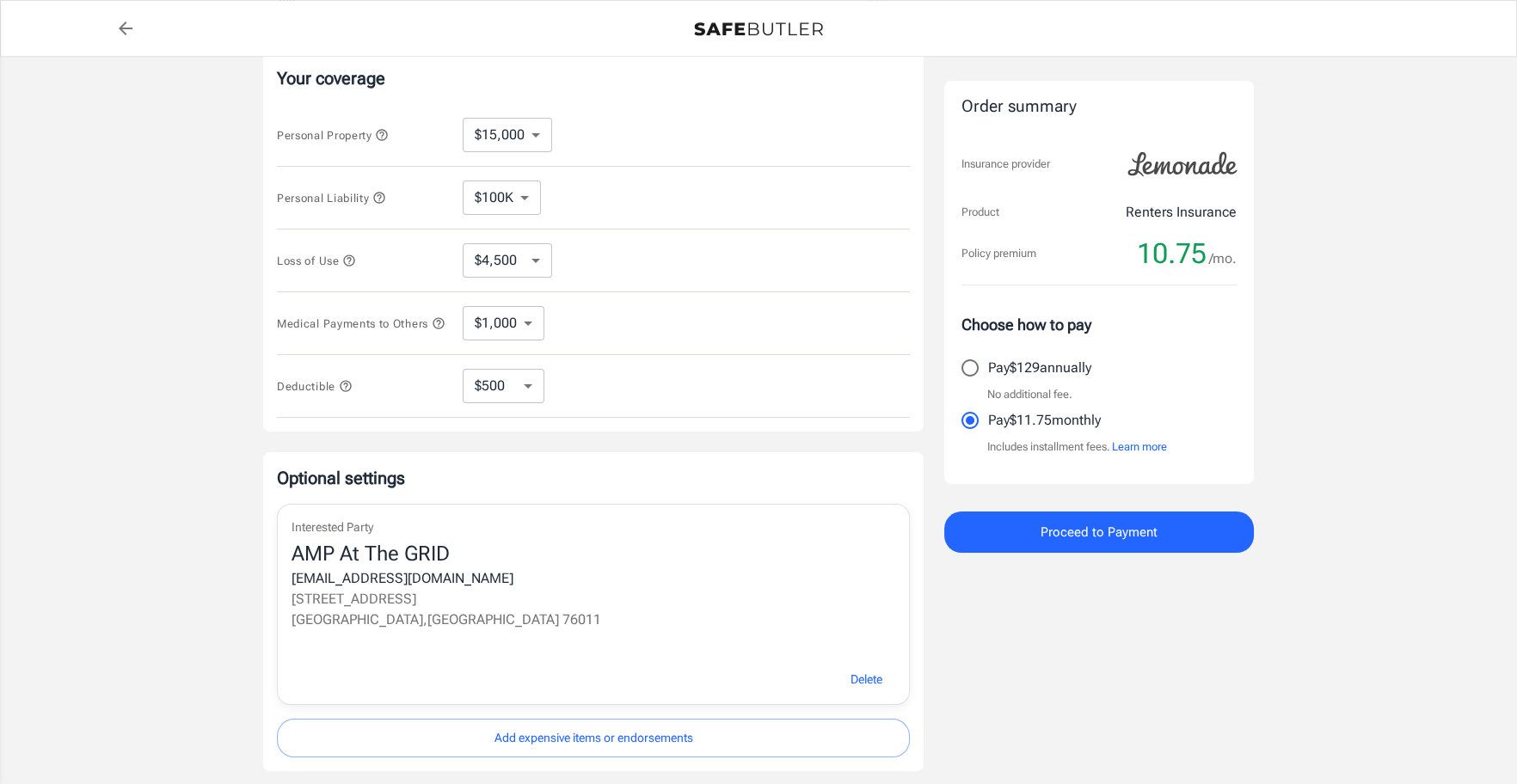
scroll to position [475, 0]
